Goal: Task Accomplishment & Management: Complete application form

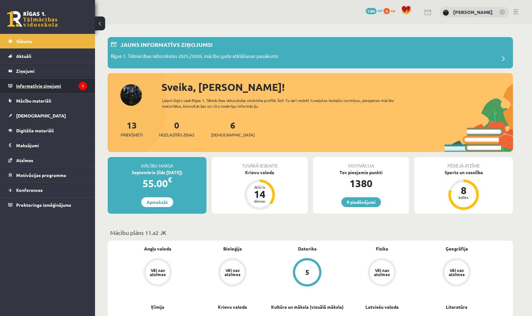
click at [41, 90] on legend "Informatīvie ziņojumi 1" at bounding box center [51, 86] width 71 height 15
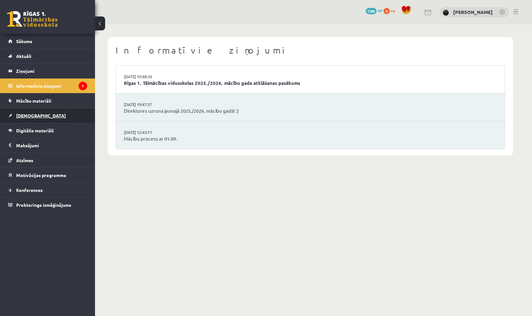
click at [31, 114] on span "[DEMOGRAPHIC_DATA]" at bounding box center [41, 116] width 50 height 6
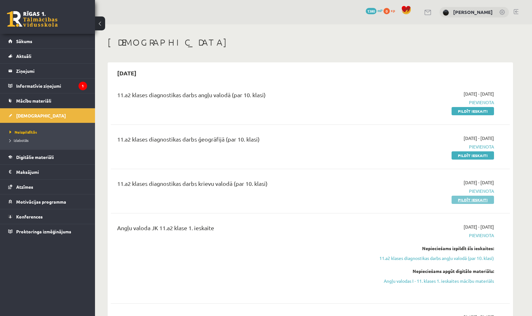
click at [475, 202] on link "Pildīt ieskaiti" at bounding box center [473, 200] width 42 height 8
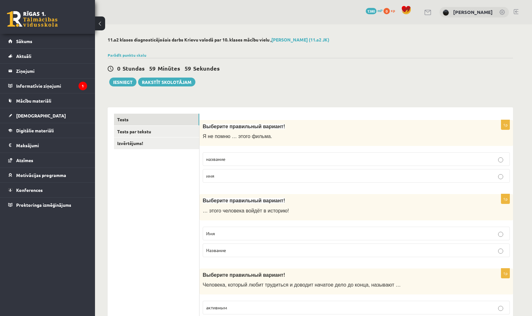
click at [326, 159] on p "название" at bounding box center [356, 159] width 300 height 7
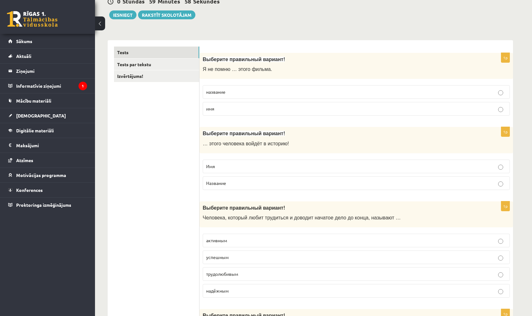
scroll to position [71, 0]
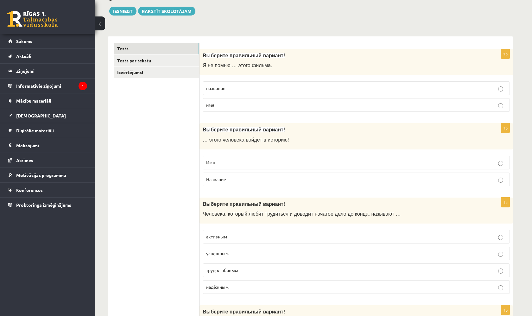
click at [326, 159] on label "Имя" at bounding box center [356, 163] width 307 height 14
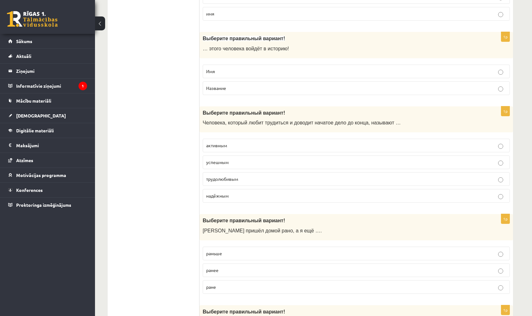
scroll to position [163, 0]
click at [313, 181] on p "трудолюбивым" at bounding box center [356, 178] width 300 height 7
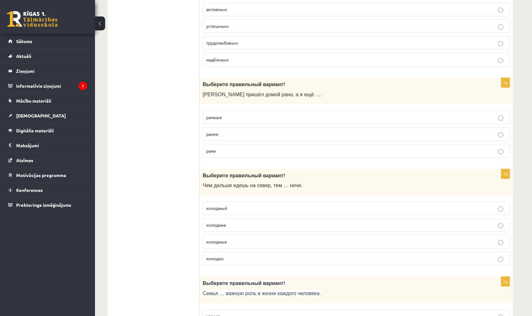
scroll to position [301, 0]
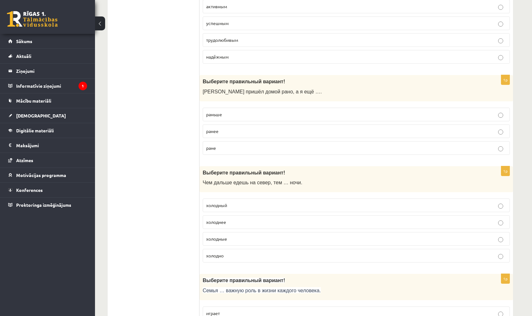
click at [331, 111] on label "раньше" at bounding box center [356, 115] width 307 height 14
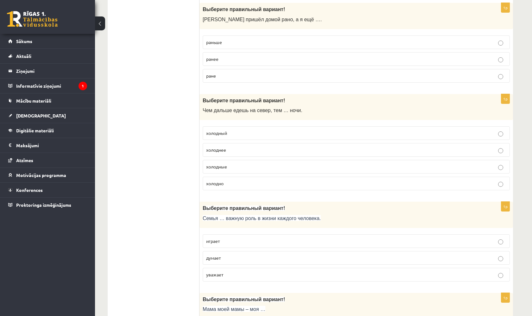
scroll to position [374, 0]
click at [305, 146] on label "холоднее" at bounding box center [356, 149] width 307 height 14
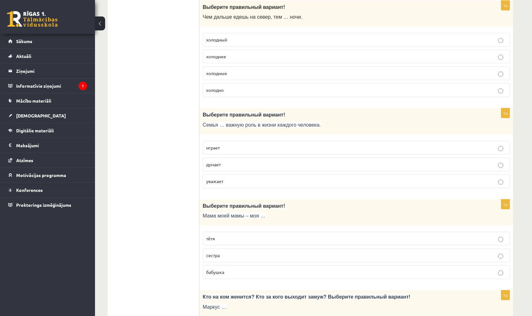
scroll to position [470, 0]
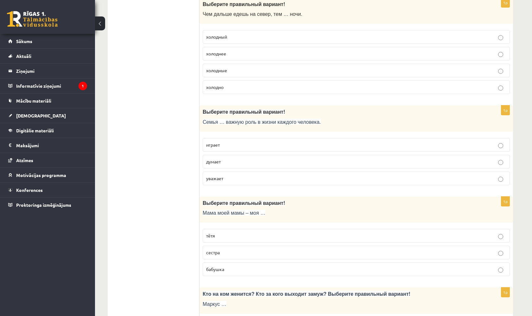
click at [305, 147] on p "играет" at bounding box center [356, 145] width 300 height 7
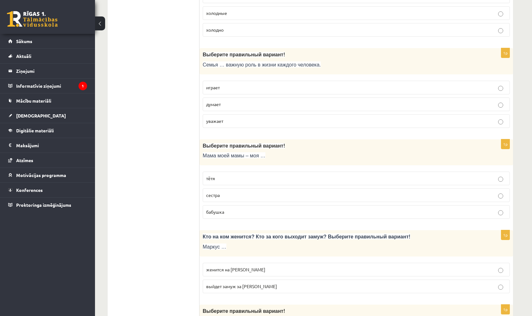
scroll to position [526, 0]
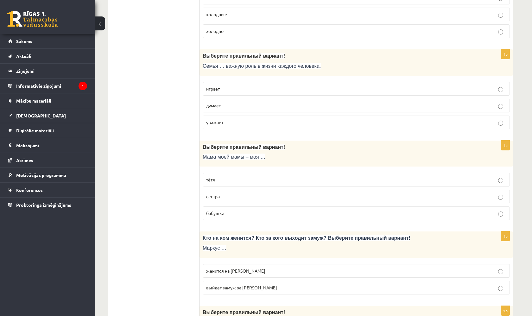
click at [267, 217] on p "бабушка" at bounding box center [356, 213] width 300 height 7
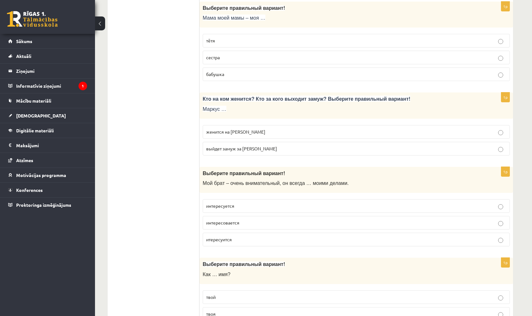
scroll to position [665, 0]
click at [295, 135] on p "женится на [PERSON_NAME]" at bounding box center [356, 131] width 300 height 7
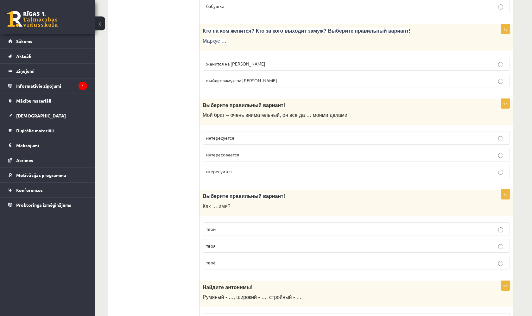
scroll to position [733, 0]
click at [297, 140] on p "интересуется" at bounding box center [356, 137] width 300 height 7
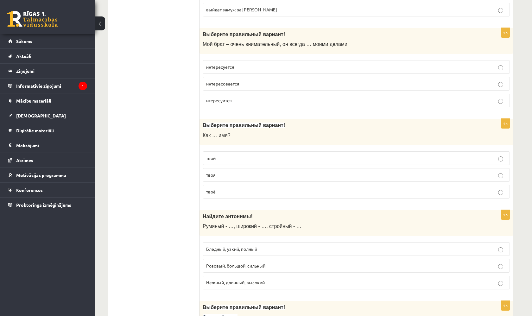
scroll to position [804, 0]
click at [276, 193] on p "твоё" at bounding box center [356, 191] width 300 height 7
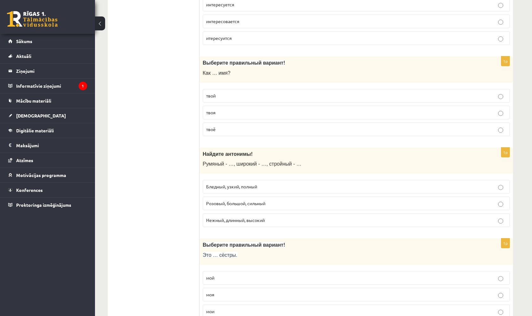
scroll to position [910, 0]
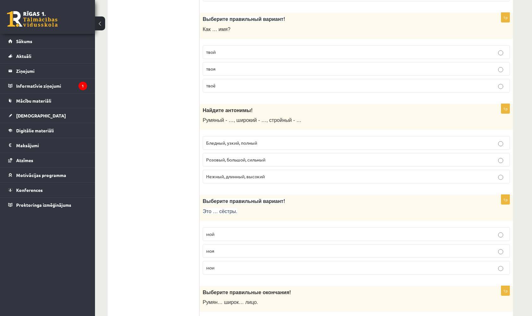
click at [285, 141] on label "Бледный, узкий, полный" at bounding box center [356, 143] width 307 height 14
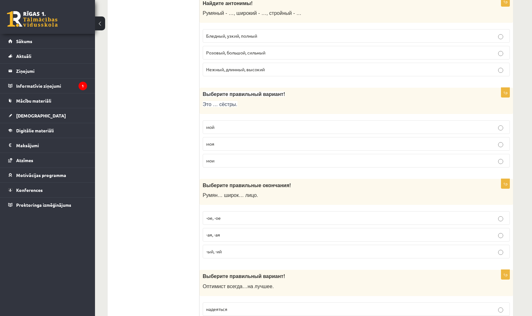
scroll to position [1018, 0]
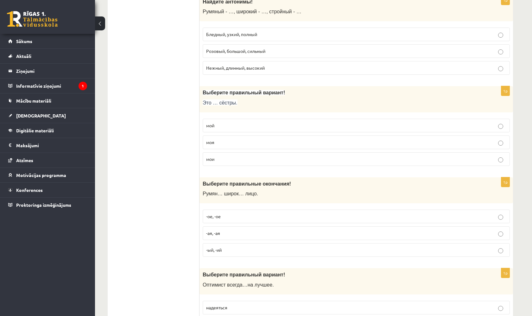
click at [286, 141] on label "моя" at bounding box center [356, 143] width 307 height 14
click at [267, 162] on p "мои" at bounding box center [356, 159] width 300 height 7
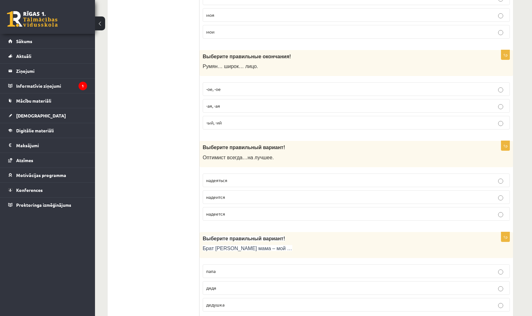
scroll to position [1146, 0]
click at [275, 92] on p "-ое, -ое" at bounding box center [356, 88] width 300 height 7
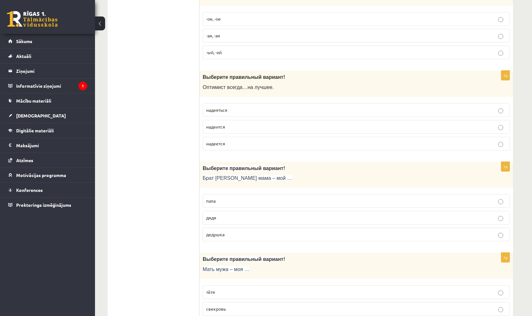
scroll to position [1216, 0]
click at [232, 146] on p "надеется" at bounding box center [356, 143] width 300 height 7
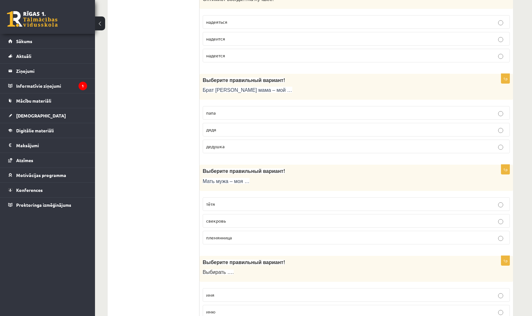
scroll to position [1314, 0]
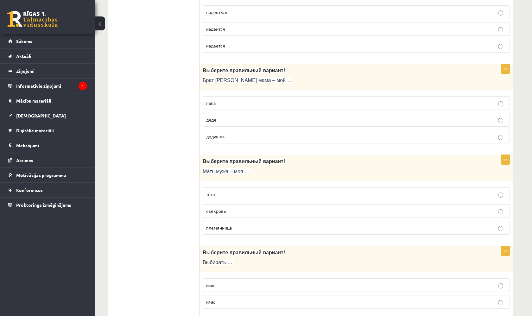
click at [242, 123] on p "дядя" at bounding box center [356, 120] width 300 height 7
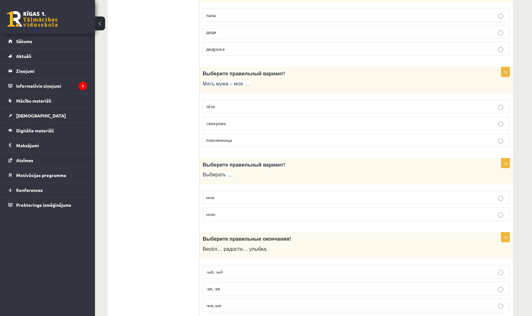
scroll to position [1414, 0]
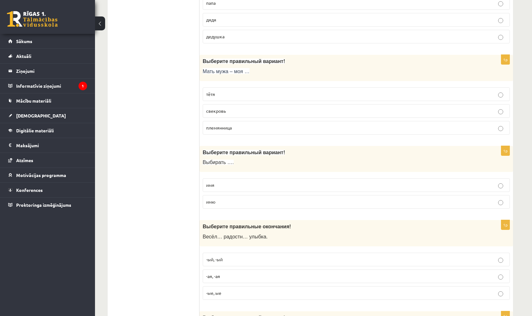
click at [242, 112] on p "свекровь" at bounding box center [356, 111] width 300 height 7
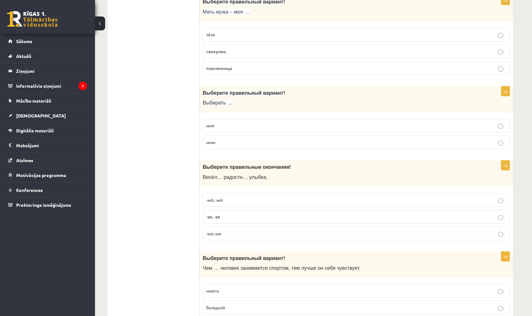
scroll to position [1475, 0]
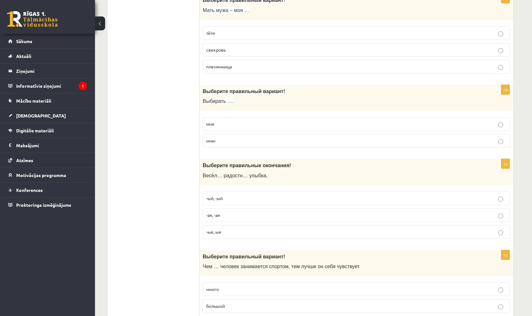
click at [240, 131] on label "имя" at bounding box center [356, 124] width 307 height 14
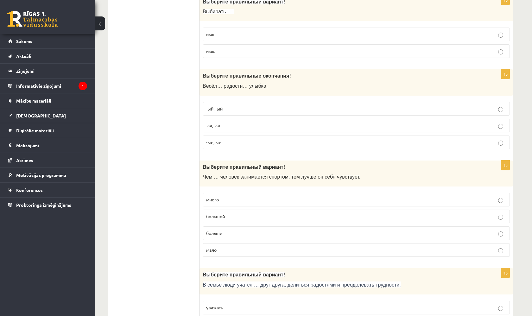
scroll to position [1566, 0]
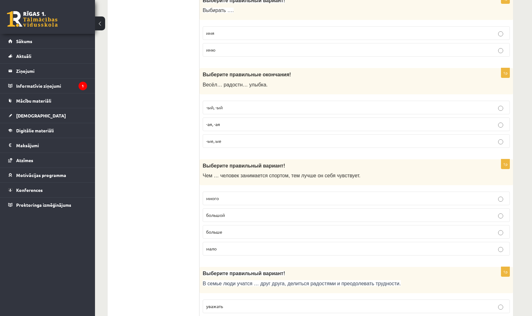
click at [234, 127] on p "-ая, -ая" at bounding box center [356, 124] width 300 height 7
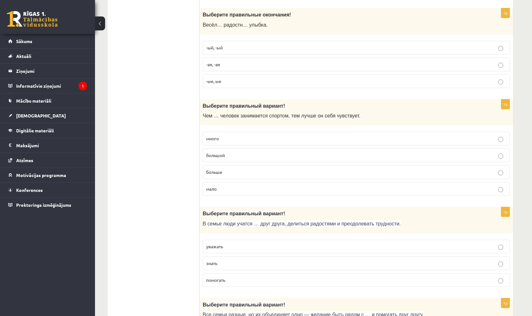
scroll to position [1627, 0]
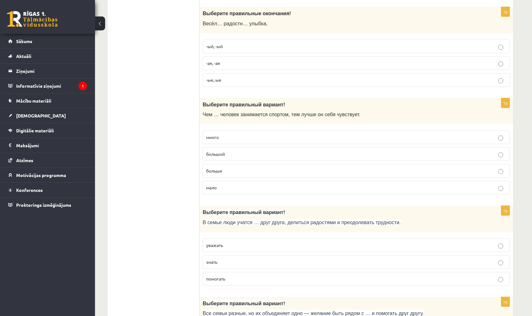
click at [212, 174] on span "больше" at bounding box center [214, 171] width 16 height 6
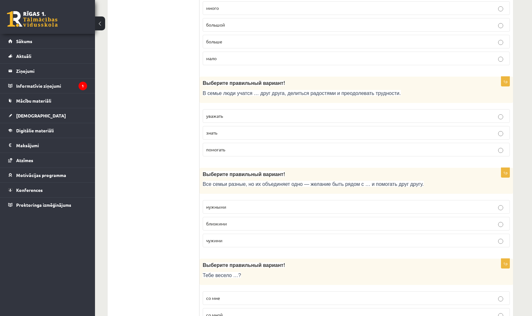
scroll to position [1756, 0]
click at [234, 119] on p "уважать" at bounding box center [356, 115] width 300 height 7
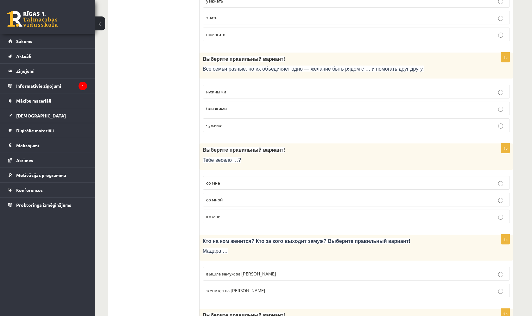
scroll to position [1874, 0]
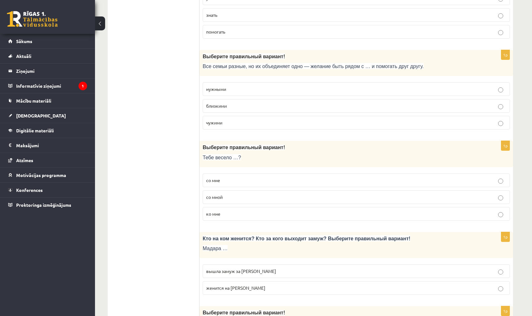
click at [237, 109] on p "близкими" at bounding box center [356, 106] width 300 height 7
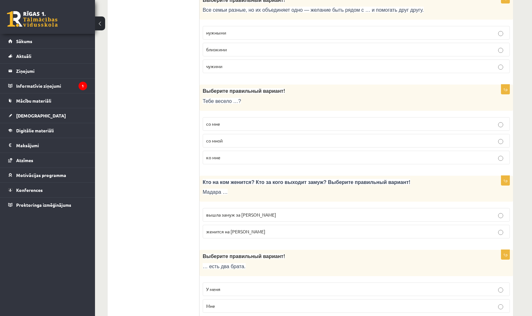
scroll to position [1951, 0]
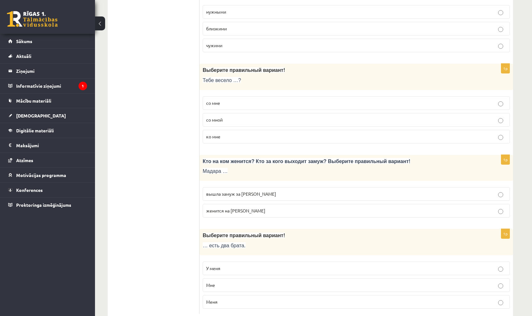
click at [231, 127] on label "со мной" at bounding box center [356, 120] width 307 height 14
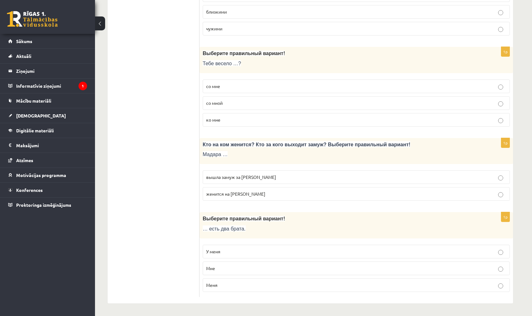
scroll to position [1974, 0]
click at [223, 178] on span "вышла замуж за [PERSON_NAME]" at bounding box center [241, 177] width 70 height 6
click at [212, 256] on label "У меня" at bounding box center [356, 252] width 307 height 14
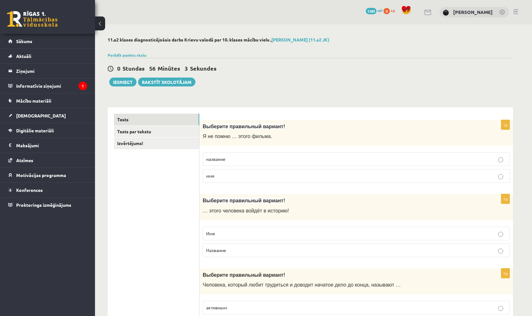
scroll to position [0, 0]
click at [164, 129] on link "Tests par tekstu" at bounding box center [156, 132] width 85 height 12
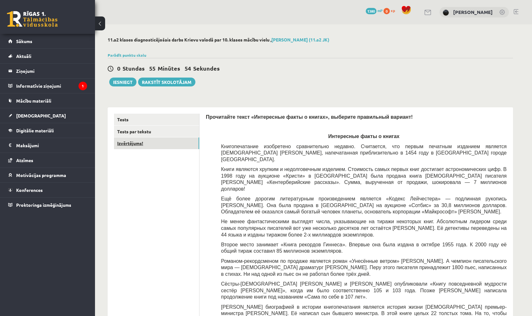
click at [186, 146] on link "Izvērtējums!" at bounding box center [156, 143] width 85 height 12
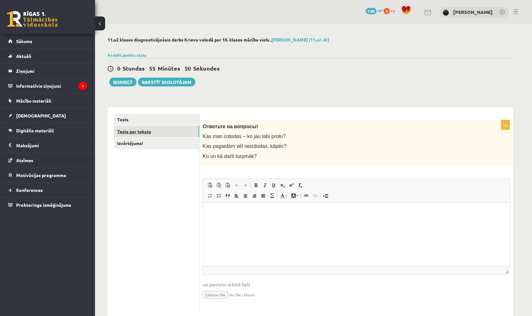
click at [168, 132] on link "Tests par tekstu" at bounding box center [156, 132] width 85 height 12
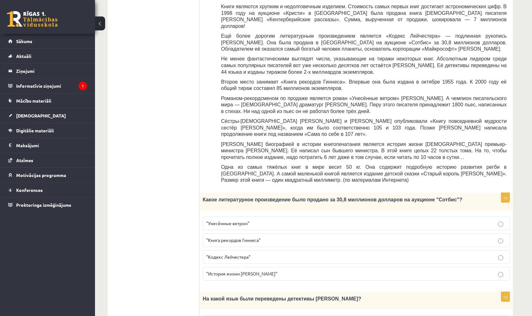
scroll to position [163, 0]
click at [282, 254] on p ""Кодекс Лейчестера"" at bounding box center [356, 257] width 300 height 7
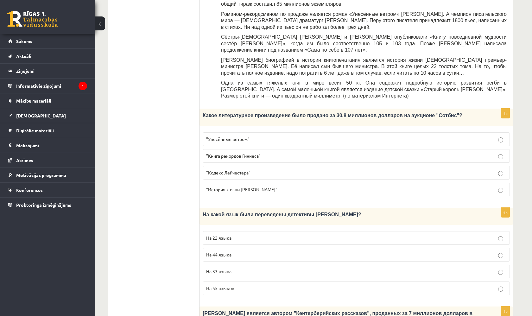
scroll to position [262, 0]
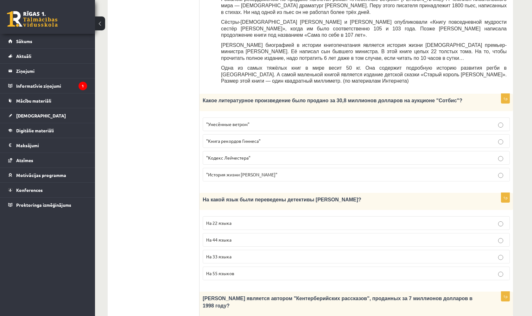
click at [276, 237] on p "На 44 языка" at bounding box center [356, 240] width 300 height 7
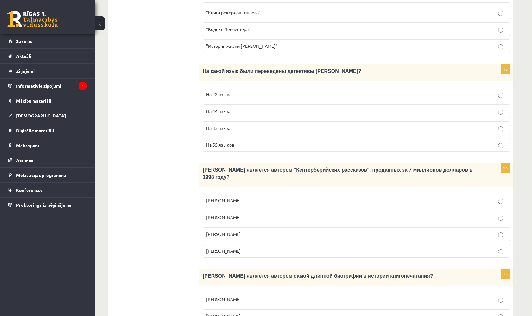
scroll to position [393, 0]
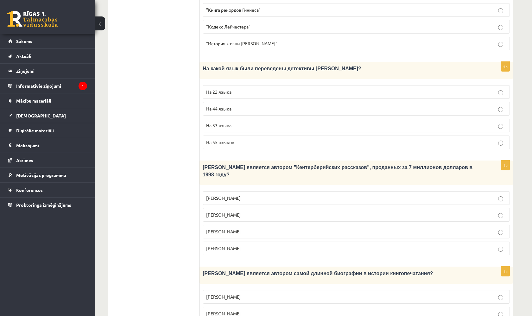
click at [256, 228] on p "[PERSON_NAME]" at bounding box center [356, 231] width 300 height 7
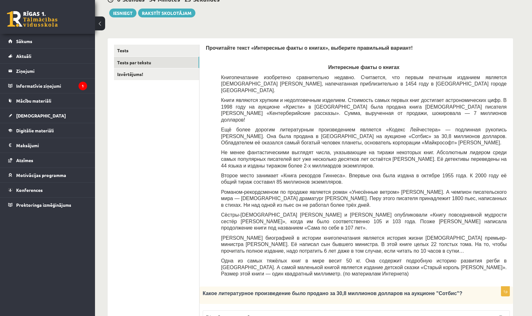
scroll to position [73, 0]
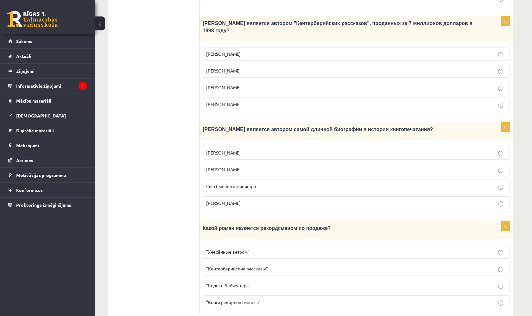
click at [245, 249] on span ""Унесённые ветром"" at bounding box center [227, 252] width 43 height 6
click at [280, 183] on p "Сын бывшего министра" at bounding box center [356, 186] width 300 height 7
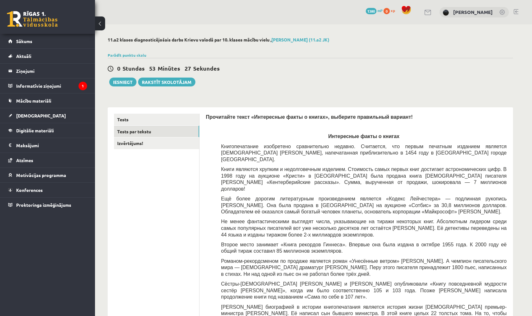
scroll to position [0, 0]
click at [190, 142] on link "Izvērtējums!" at bounding box center [156, 143] width 85 height 12
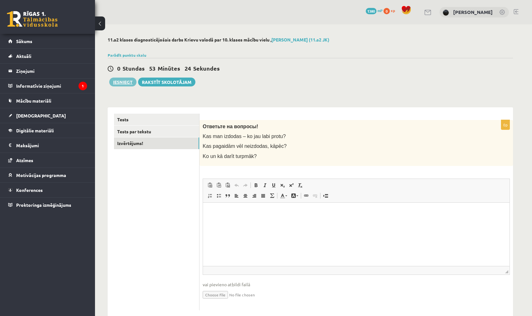
click at [127, 82] on button "Iesniegt" at bounding box center [122, 82] width 27 height 9
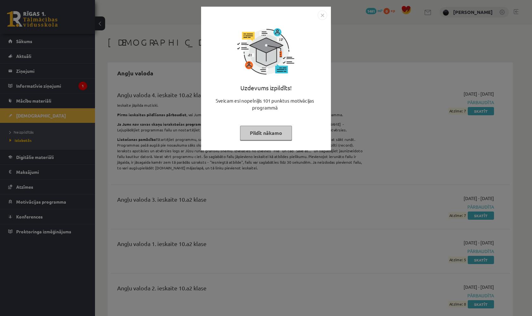
click at [322, 15] on img "Close" at bounding box center [322, 14] width 9 height 9
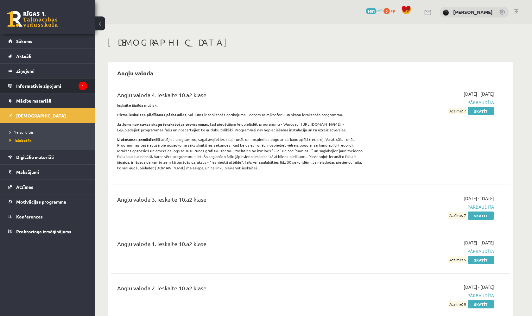
click at [72, 87] on legend "Informatīvie ziņojumi 1" at bounding box center [51, 86] width 71 height 15
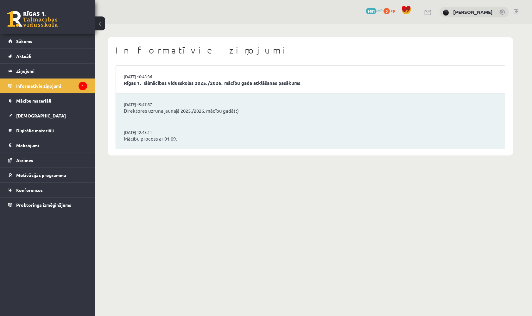
click at [154, 88] on li "02.09.2025 10:48:36 Rīgas 1. Tālmācības vidusskolas 2025./2026. mācību gada atk…" at bounding box center [310, 80] width 389 height 28
click at [152, 84] on link "Rīgas 1. Tālmācības vidusskolas 2025./2026. mācību gada atklāšanas pasākums" at bounding box center [310, 82] width 373 height 7
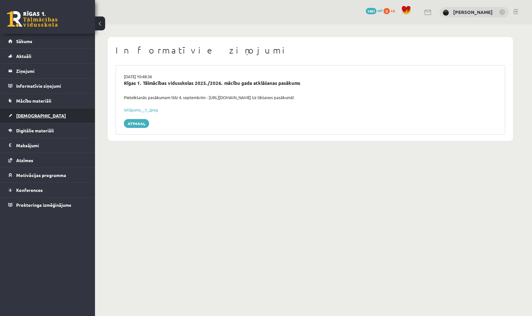
click at [59, 118] on link "[DEMOGRAPHIC_DATA]" at bounding box center [47, 115] width 79 height 15
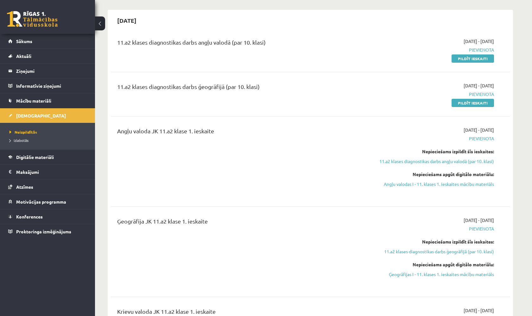
scroll to position [52, 0]
